Goal: Task Accomplishment & Management: Manage account settings

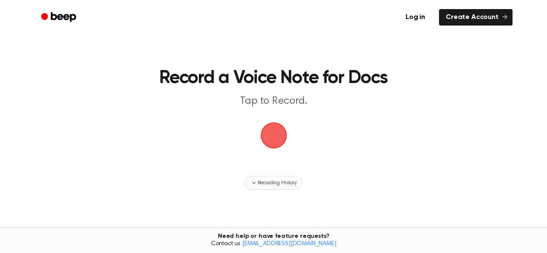
drag, startPoint x: 276, startPoint y: 115, endPoint x: 278, endPoint y: 179, distance: 64.0
click at [278, 179] on main "Record a Voice Note for Docs Tap to Record. Recording History Tired of copying …" at bounding box center [273, 150] width 547 height 300
click at [288, 188] on button "Recording History" at bounding box center [273, 183] width 57 height 14
click at [301, 64] on main "Record a Voice Note for Docs Tap to Record. Tired of copying and pasting? Use t…" at bounding box center [273, 143] width 547 height 286
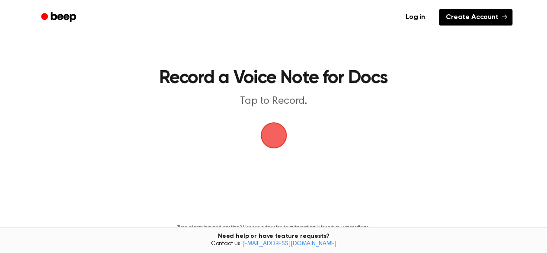
click at [475, 13] on link "Create Account" at bounding box center [476, 17] width 74 height 16
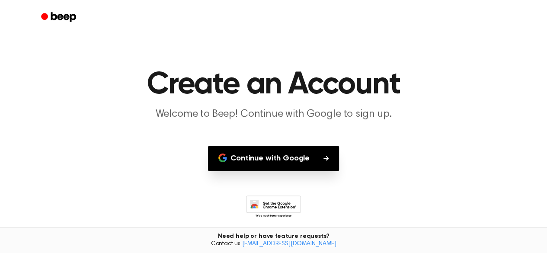
click at [314, 156] on button "Continue with Google" at bounding box center [273, 159] width 131 height 26
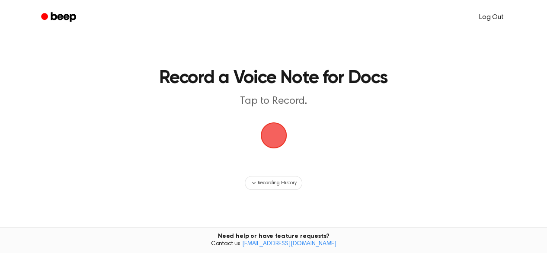
click at [494, 16] on link "Log Out" at bounding box center [492, 17] width 42 height 21
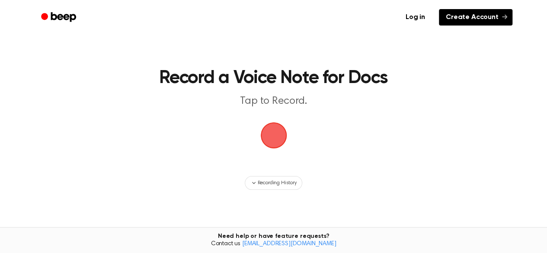
click at [494, 16] on link "Create Account" at bounding box center [476, 17] width 74 height 16
